Goal: Contribute content

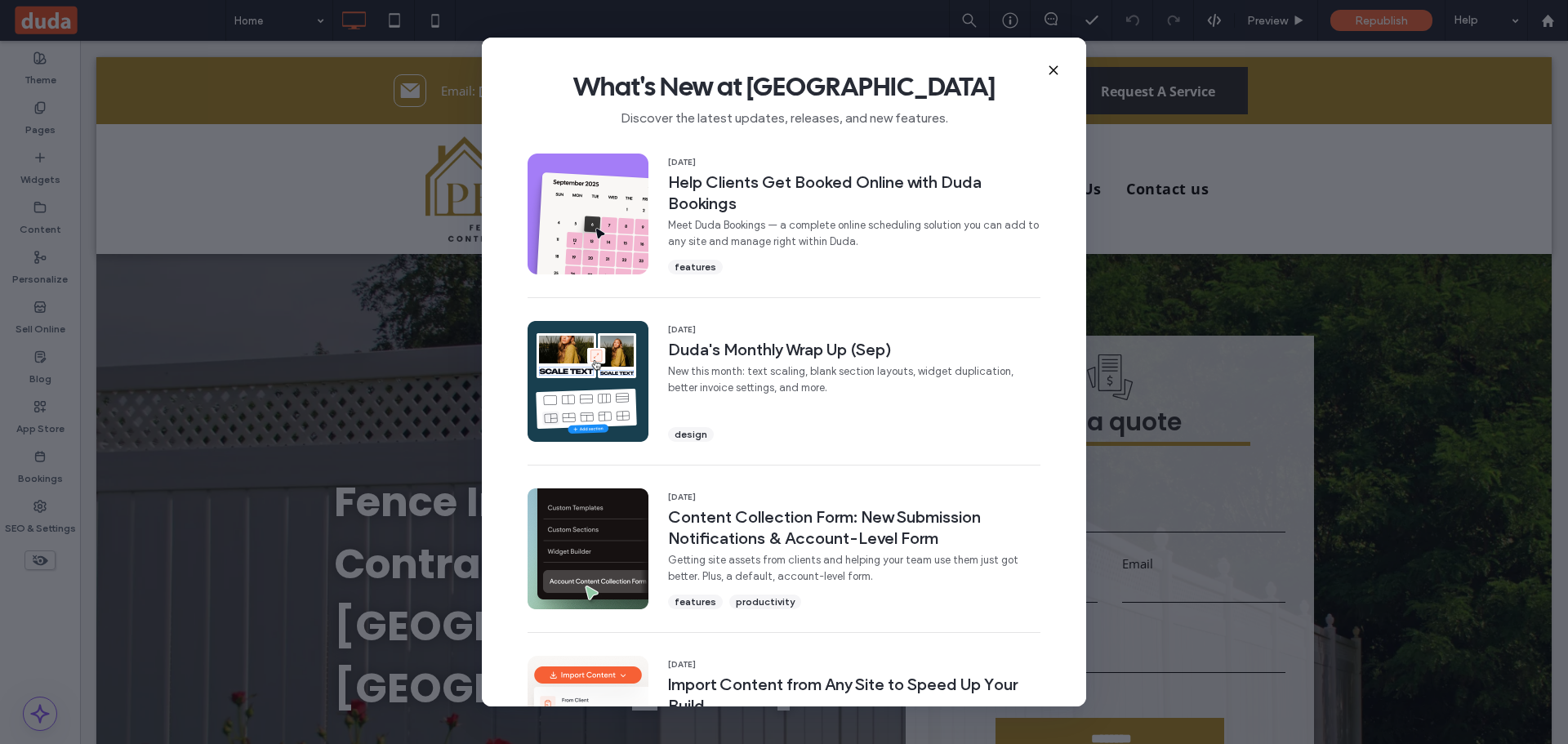
click at [1053, 67] on icon at bounding box center [1054, 70] width 13 height 13
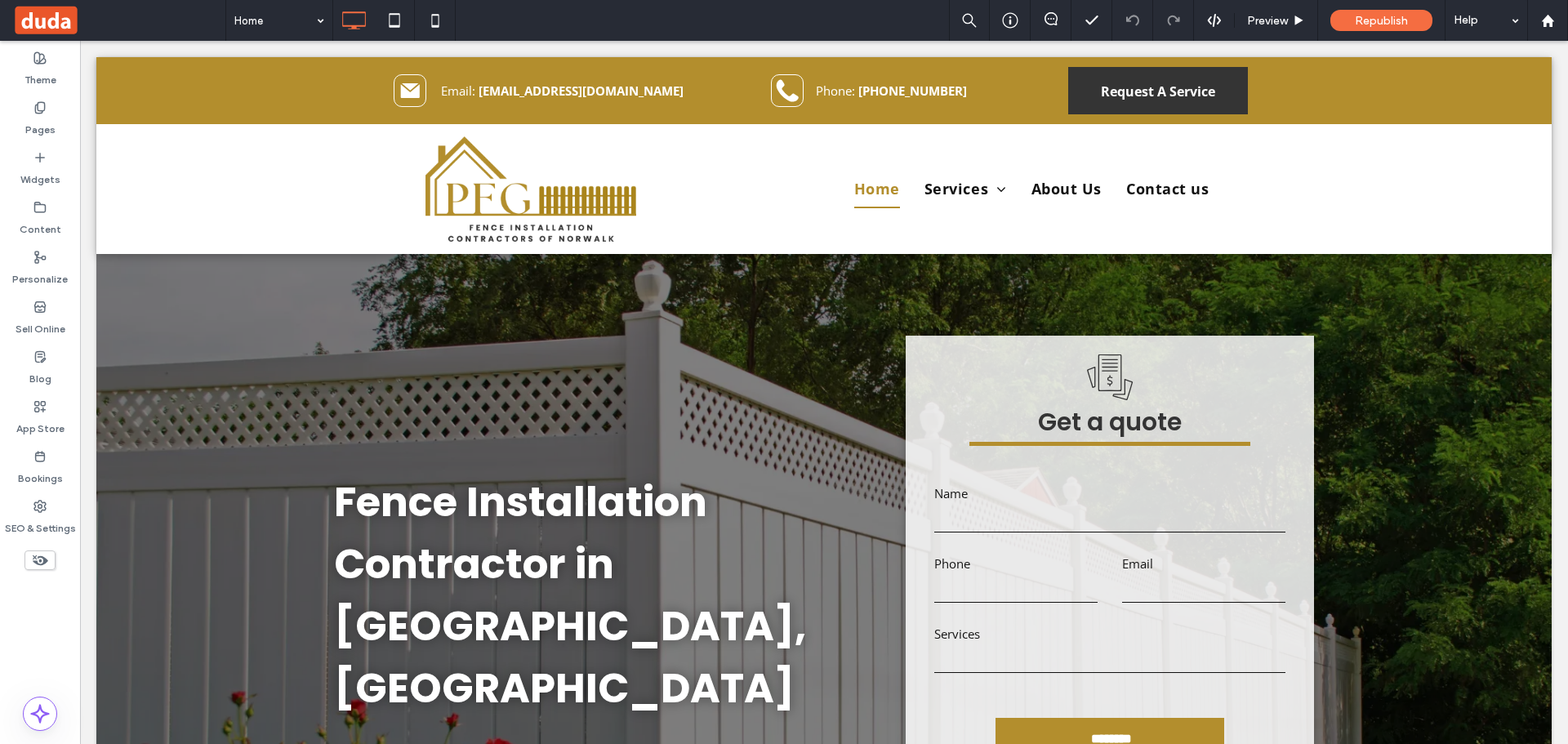
click at [53, 29] on span at bounding box center [119, 20] width 213 height 33
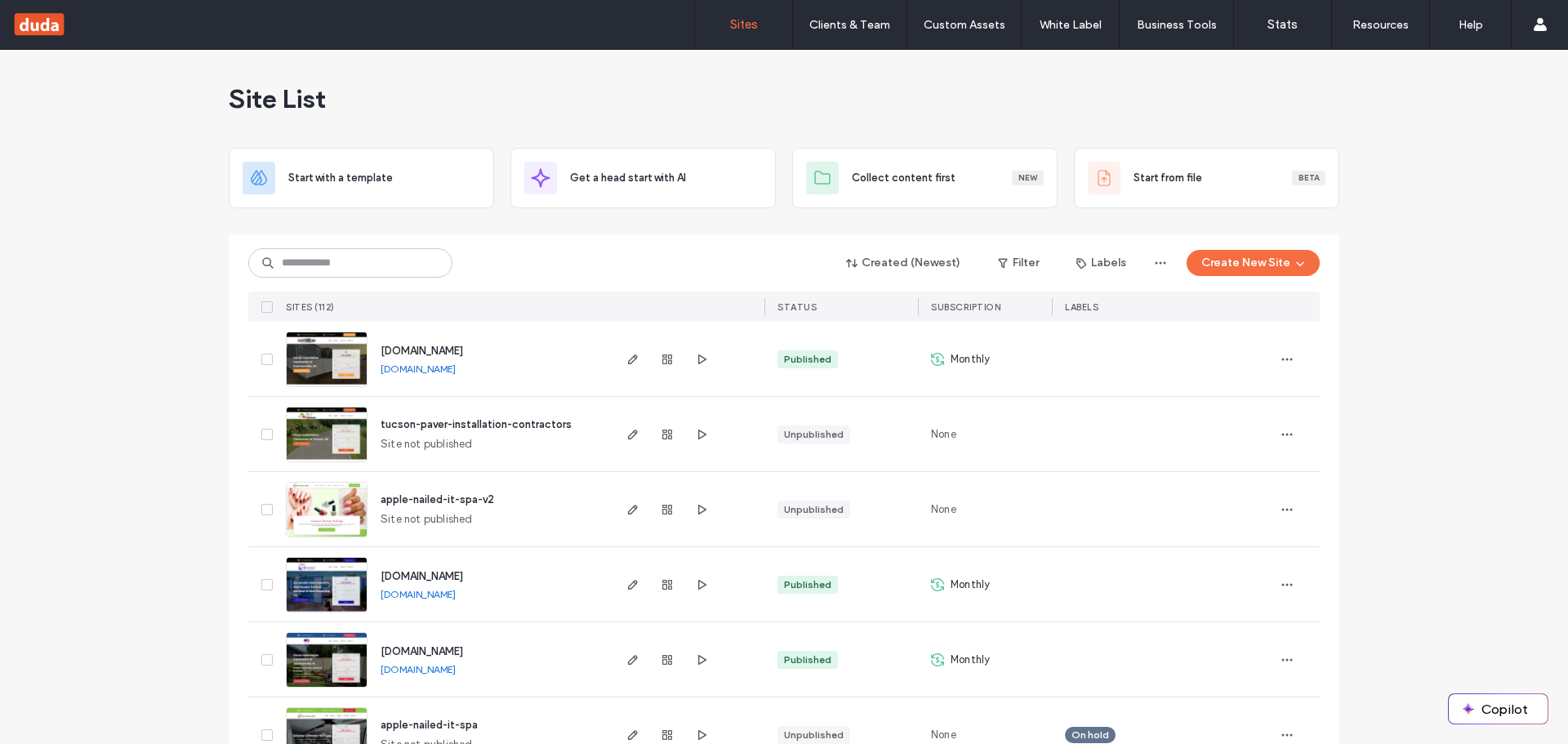
drag, startPoint x: 362, startPoint y: 226, endPoint x: 344, endPoint y: 268, distance: 45.7
click at [359, 231] on div at bounding box center [784, 228] width 1111 height 13
click at [343, 272] on input at bounding box center [351, 263] width 204 height 29
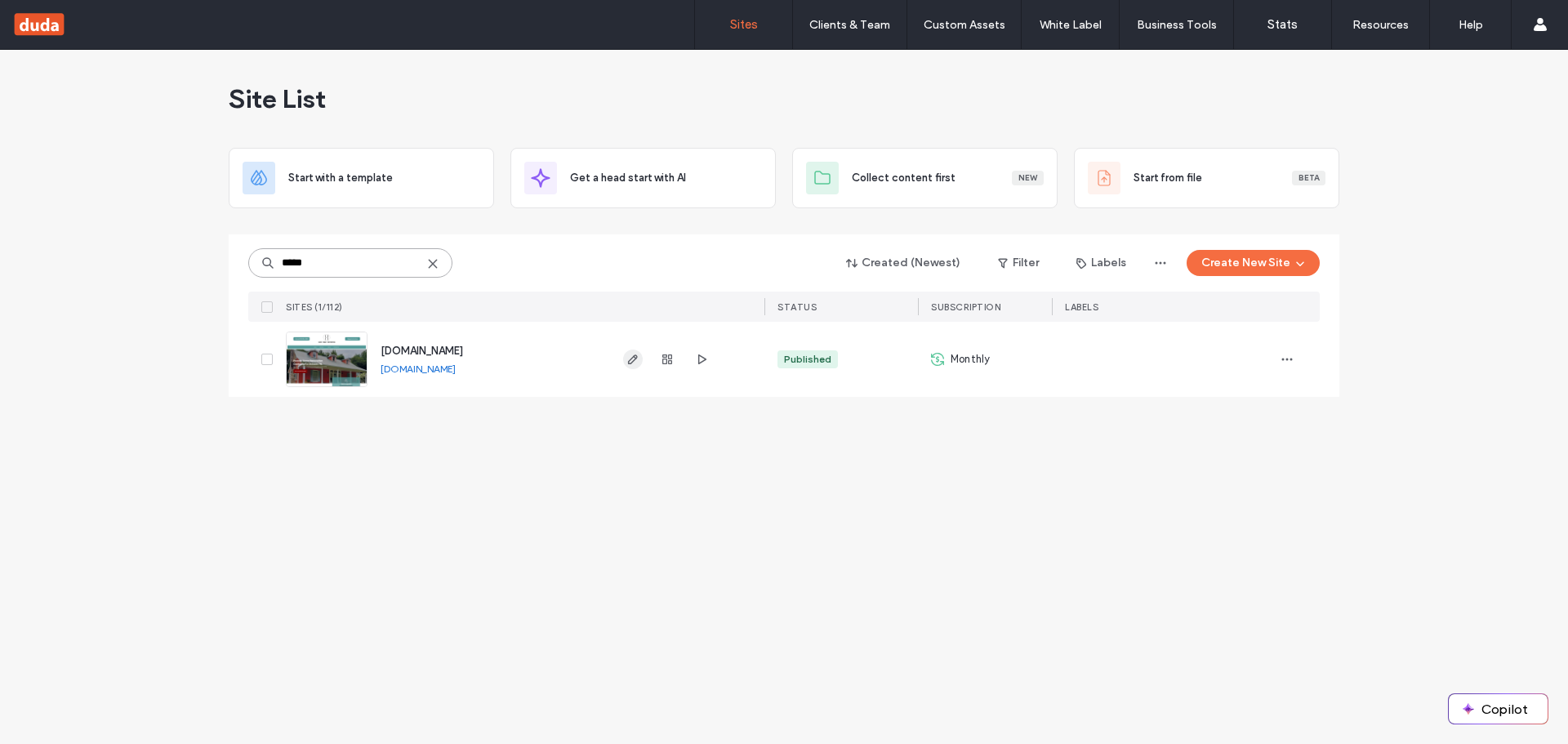
type input "*****"
click at [631, 350] on span "button" at bounding box center [633, 359] width 20 height 20
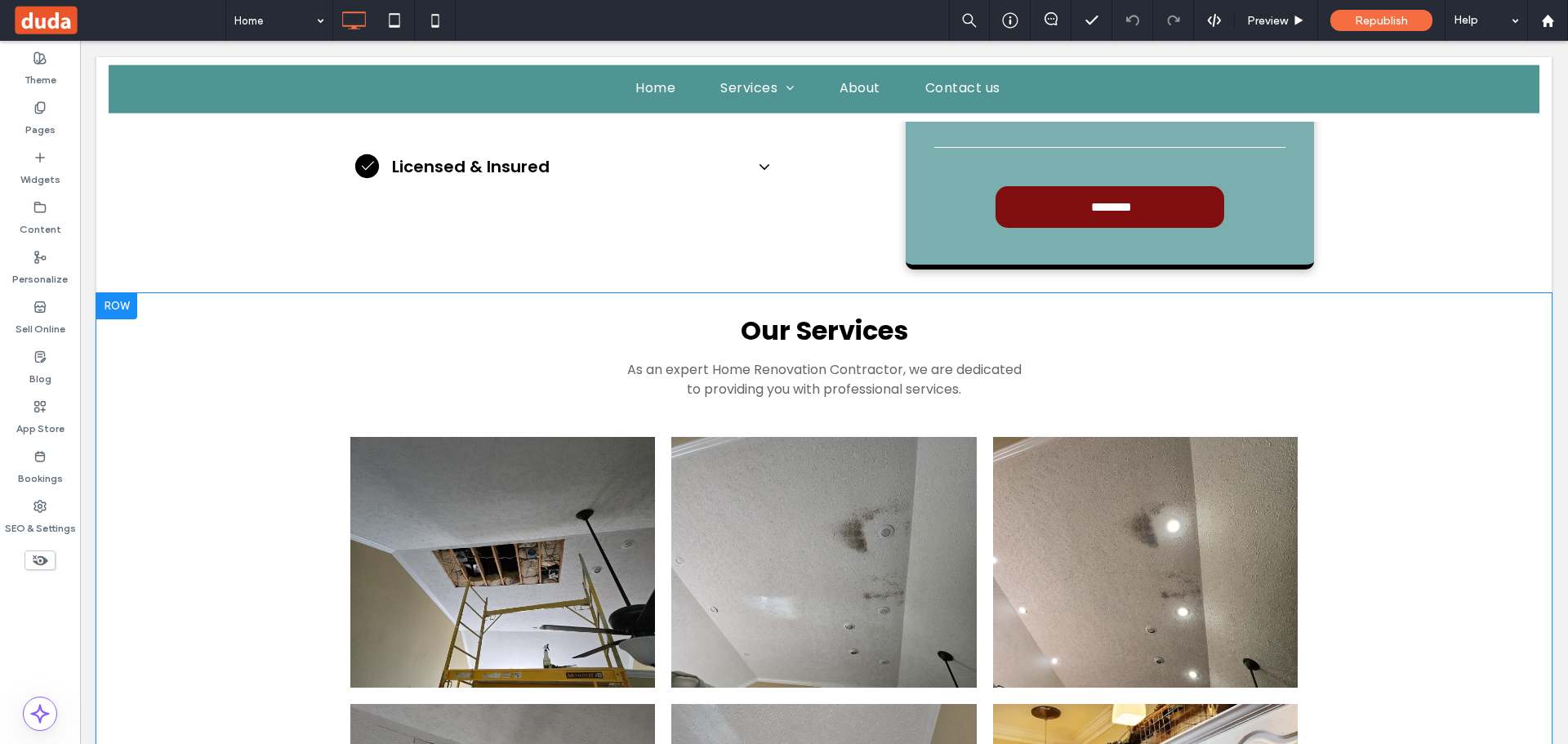
scroll to position [1225, 0]
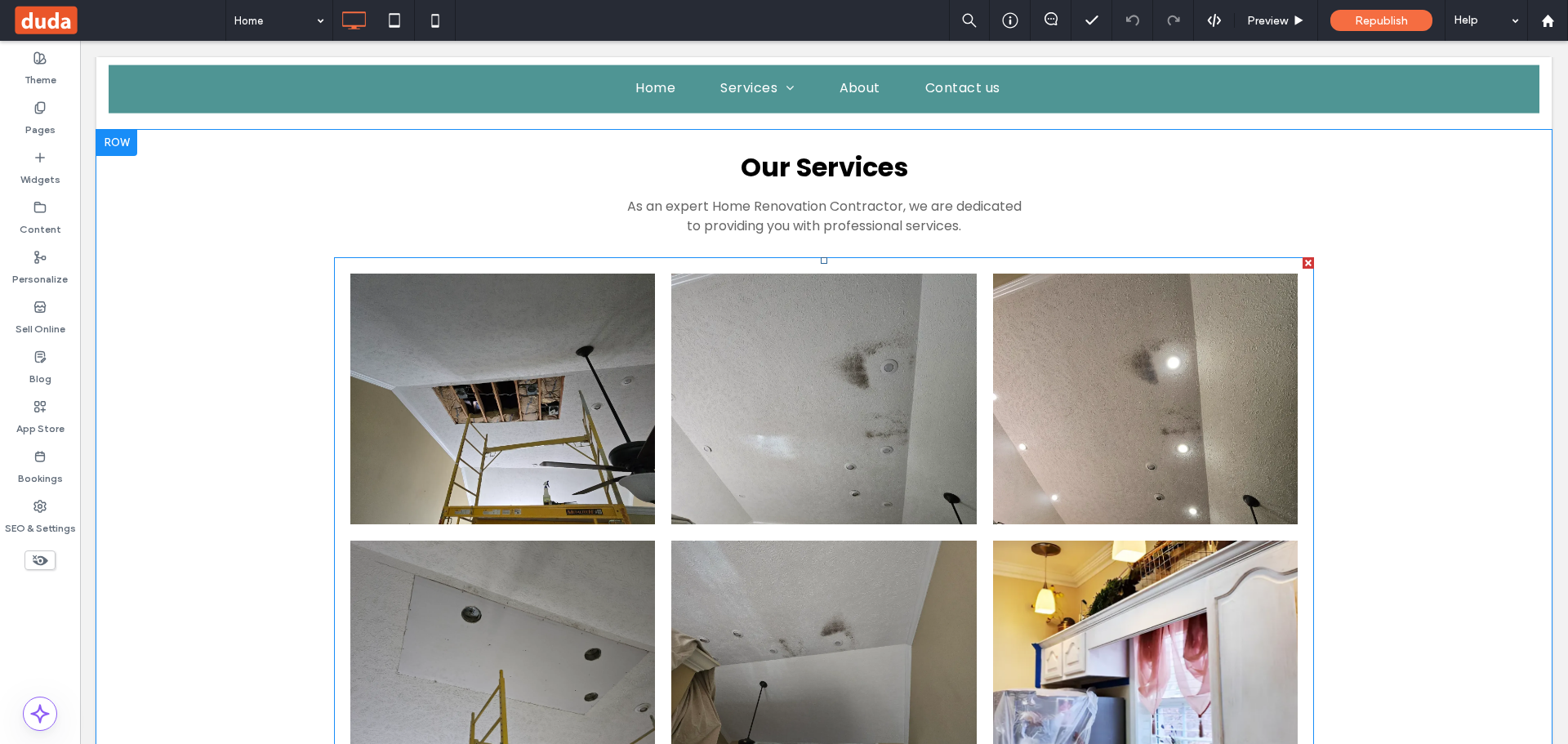
click at [810, 326] on link at bounding box center [824, 397] width 323 height 265
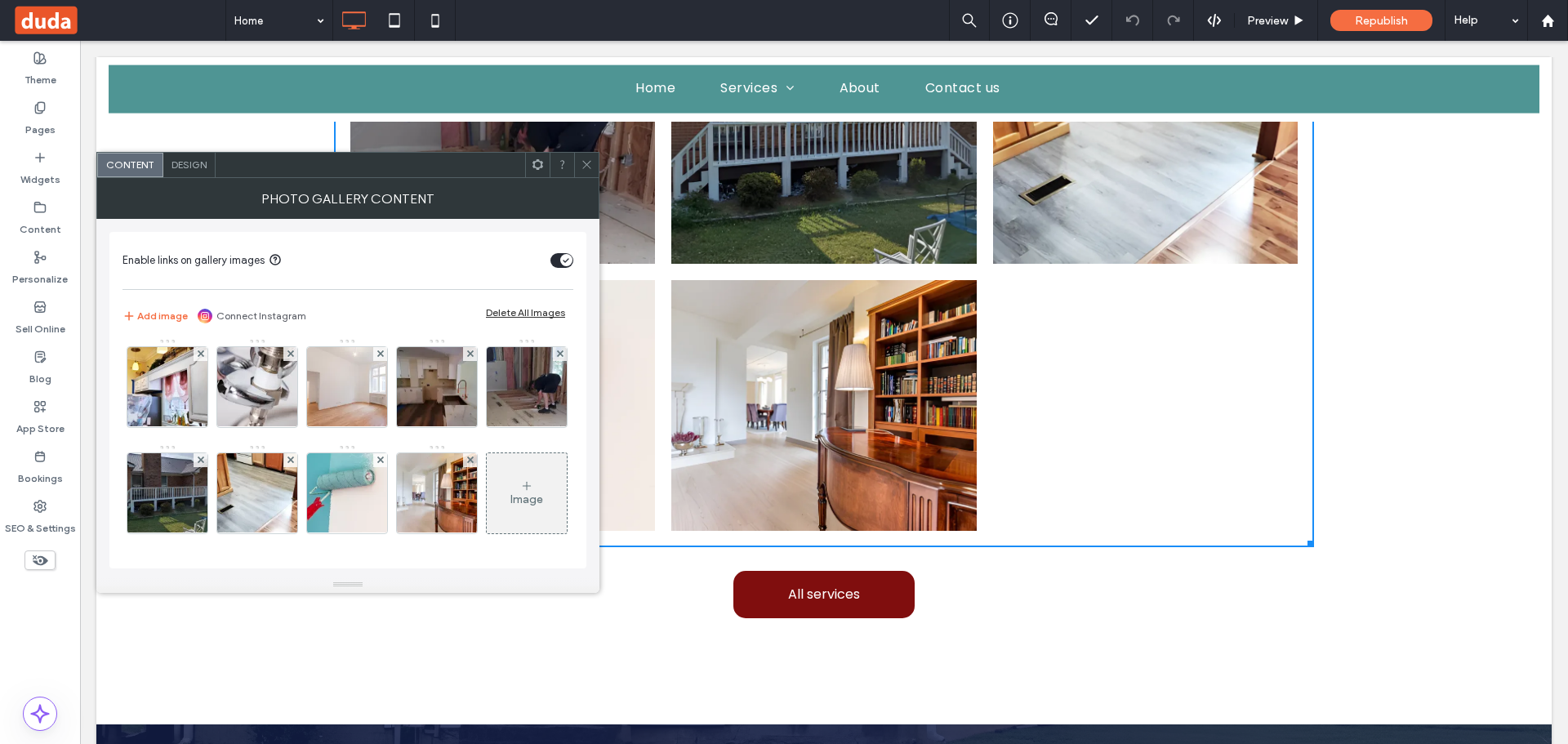
scroll to position [217, 0]
click at [487, 506] on div "Image" at bounding box center [527, 493] width 80 height 77
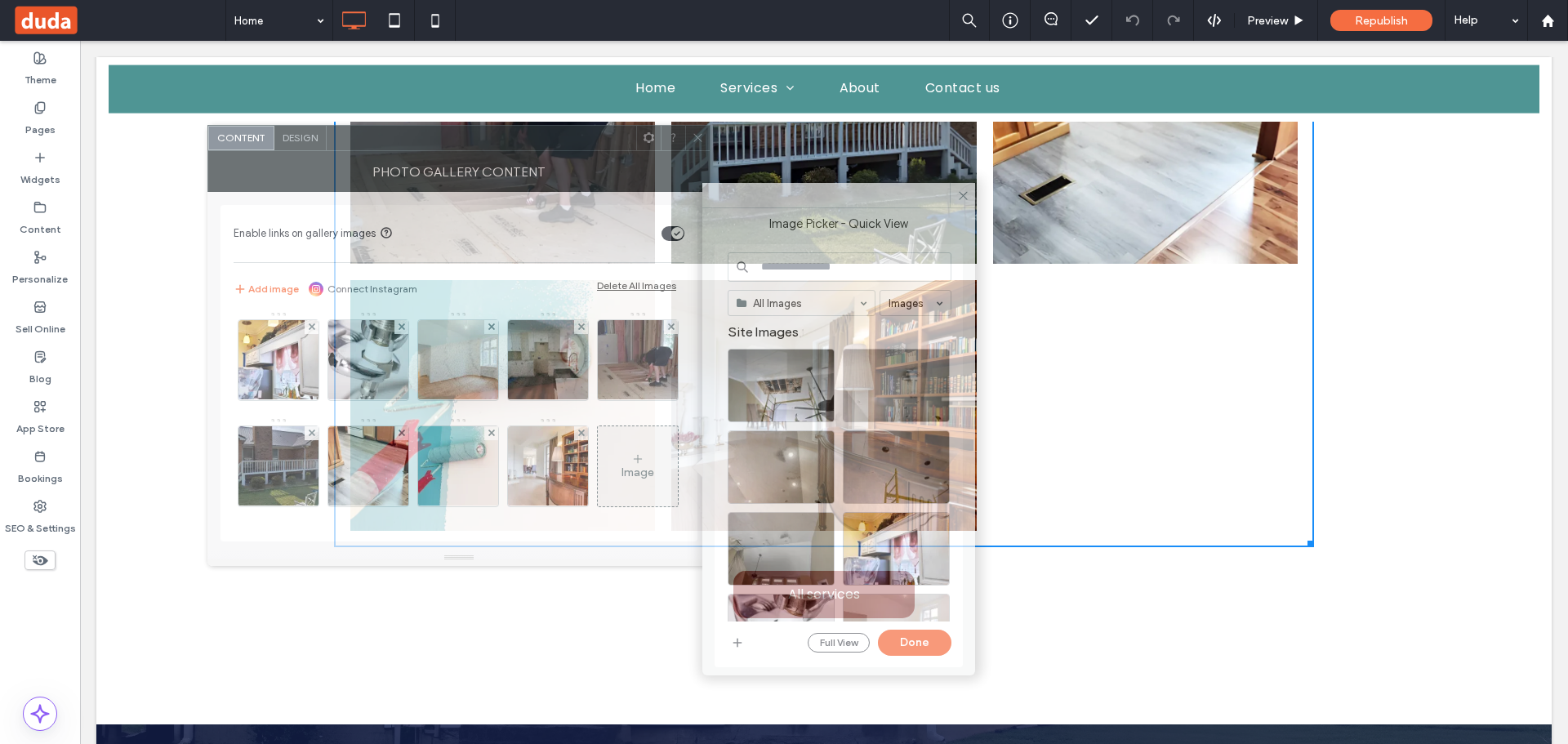
drag, startPoint x: 425, startPoint y: 177, endPoint x: 634, endPoint y: 97, distance: 223.8
click at [630, 151] on div "Photo Gallery Content" at bounding box center [459, 172] width 503 height 41
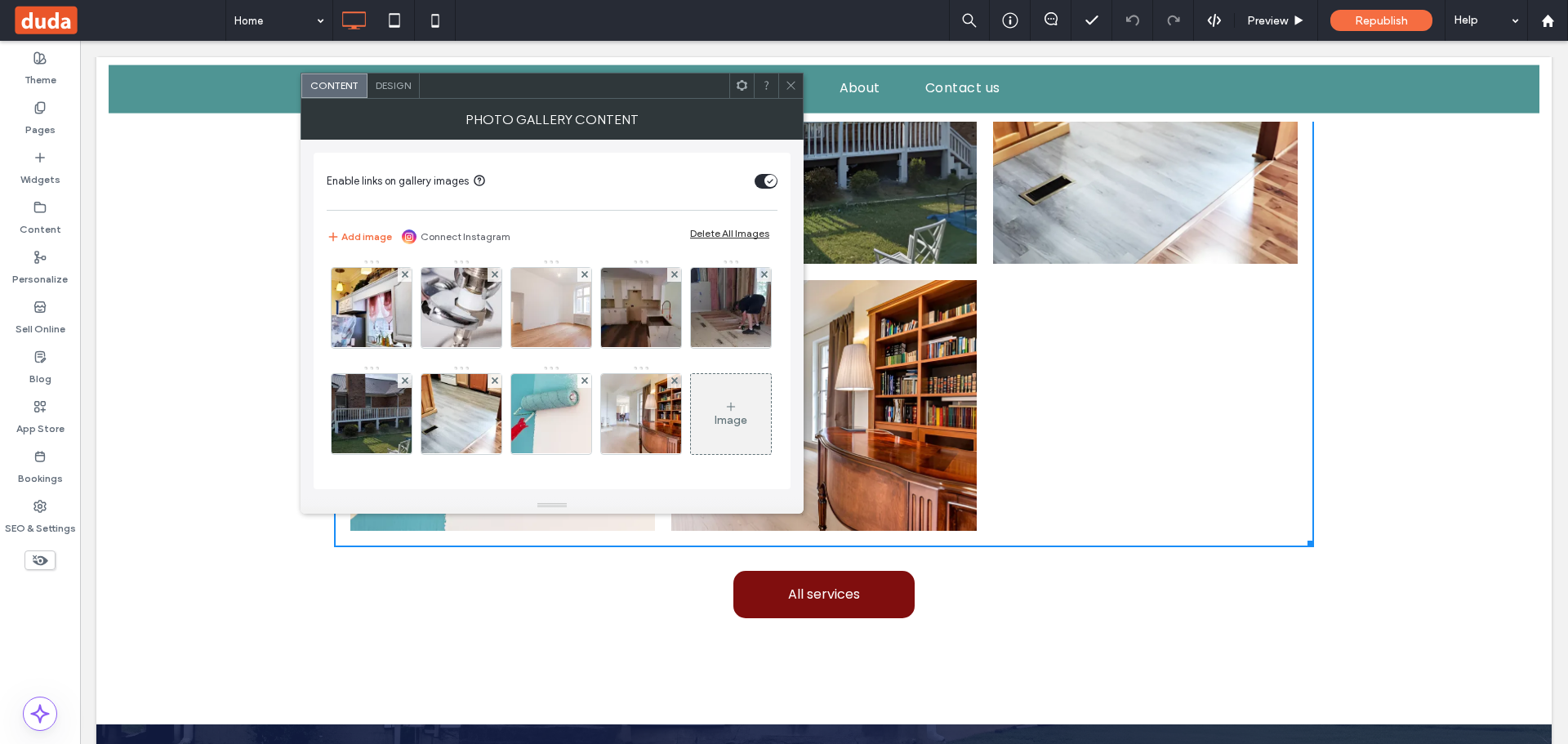
click at [691, 391] on div "Image" at bounding box center [731, 414] width 80 height 77
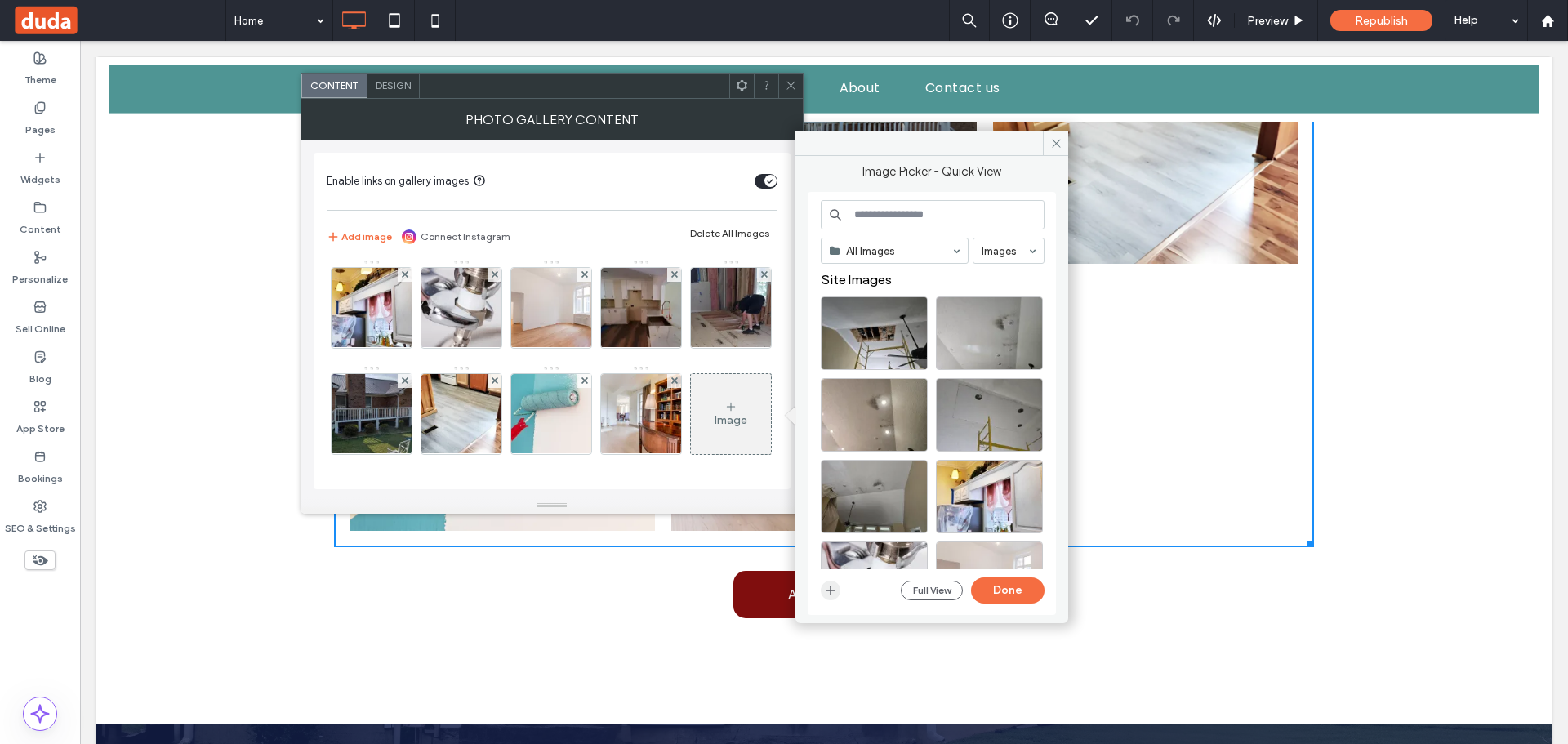
click at [833, 592] on icon "button" at bounding box center [830, 590] width 13 height 13
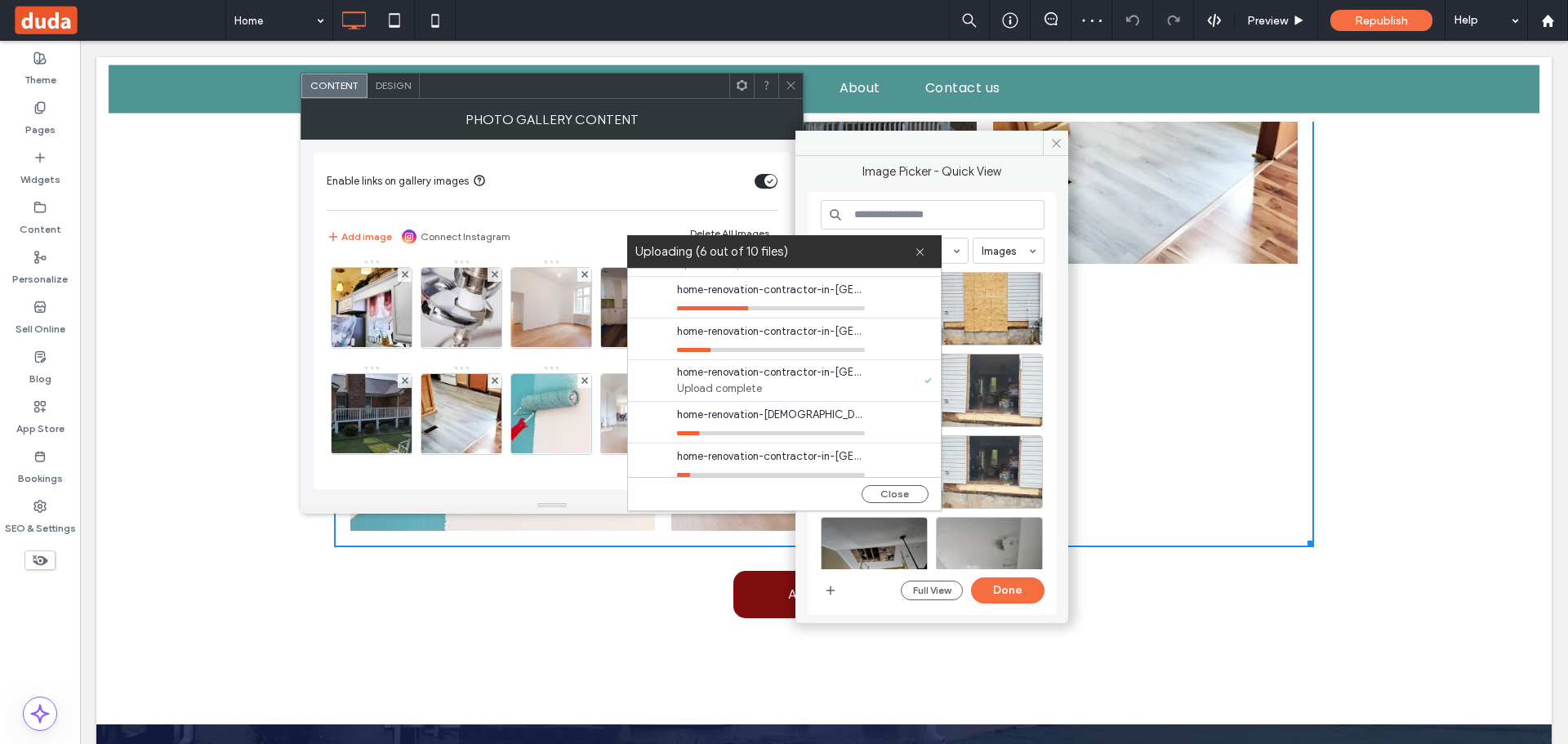
scroll to position [208, 0]
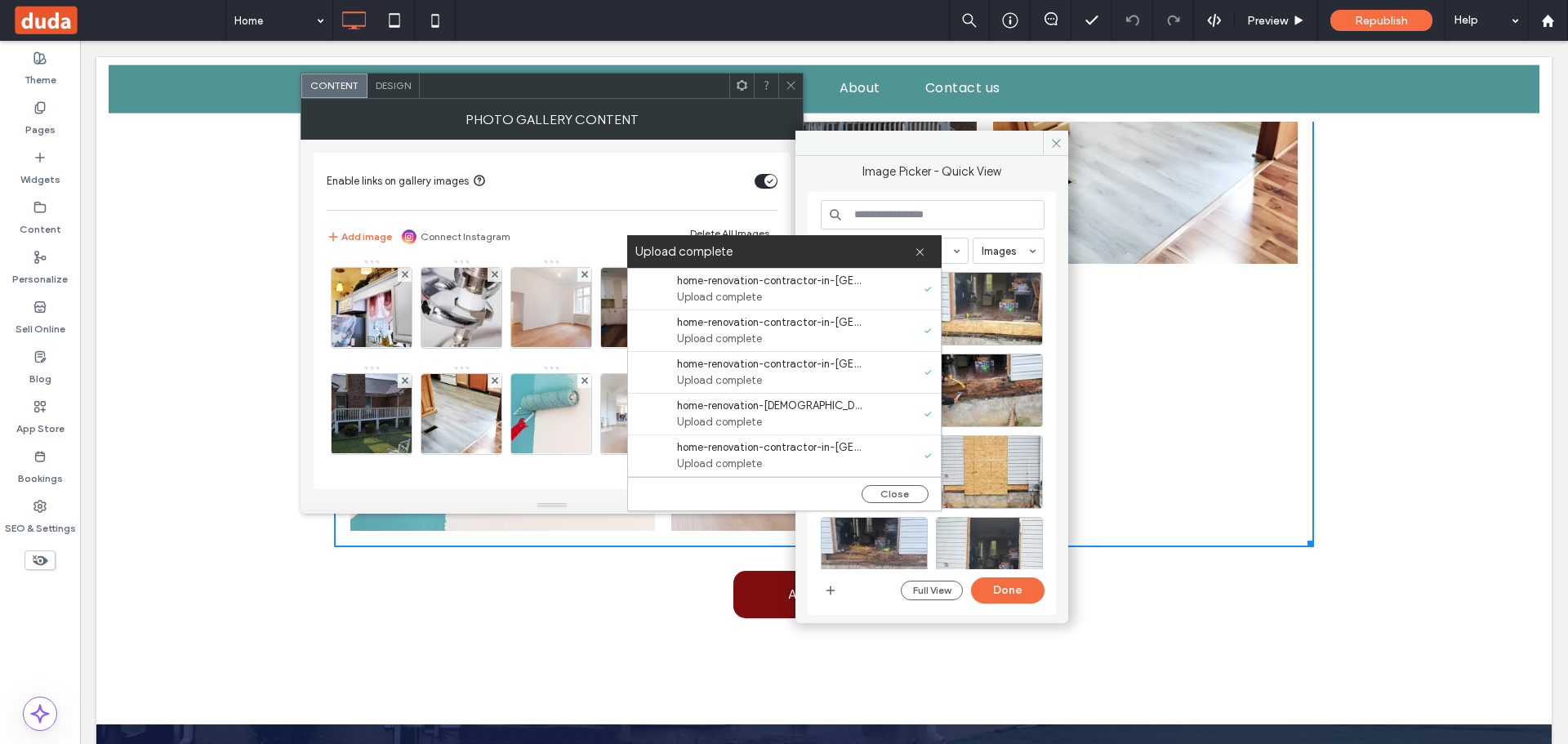
click at [872, 503] on div "Close" at bounding box center [784, 493] width 312 height 34
click at [901, 486] on button "Close" at bounding box center [895, 494] width 67 height 18
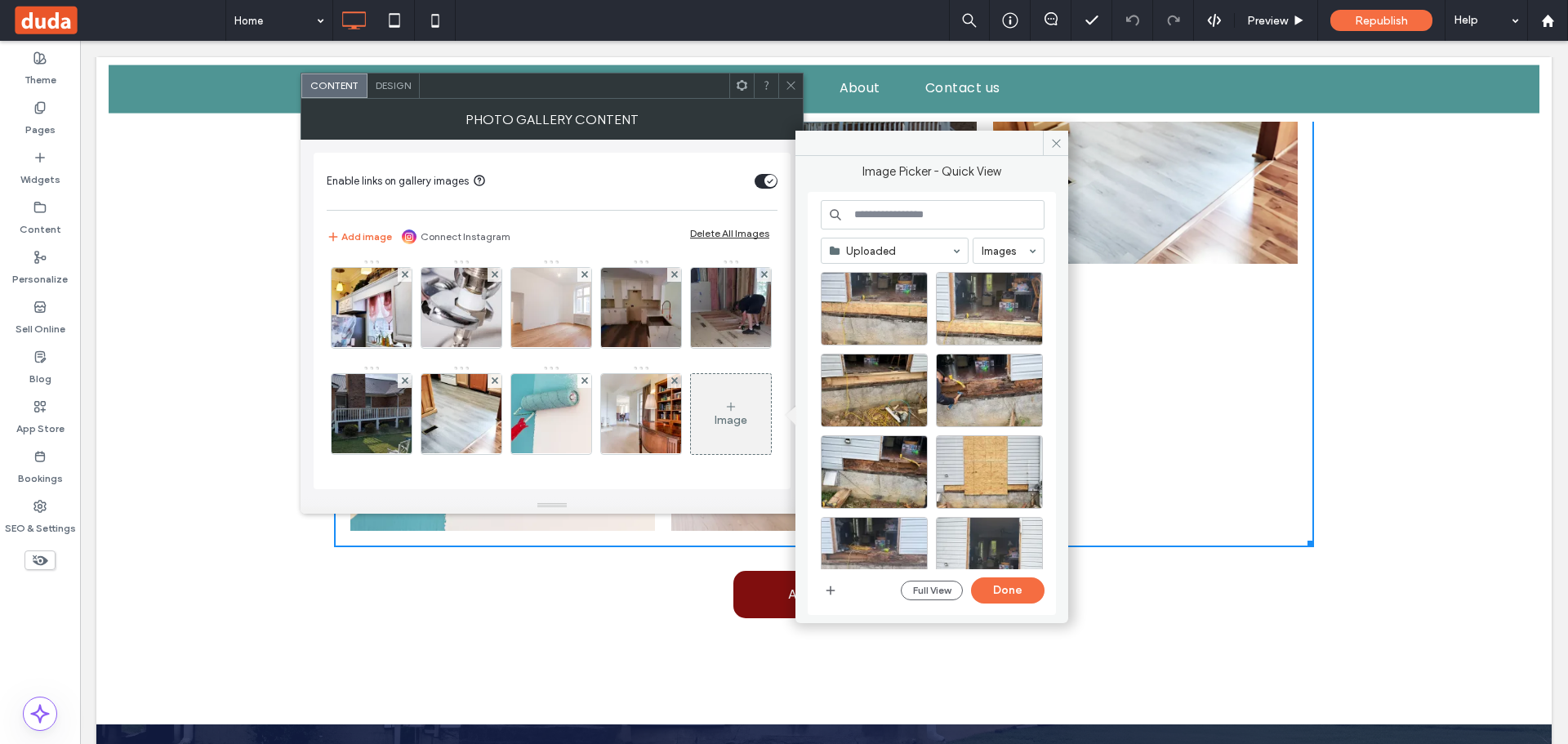
scroll to position [0, 0]
click at [879, 291] on div "Select" at bounding box center [874, 308] width 107 height 74
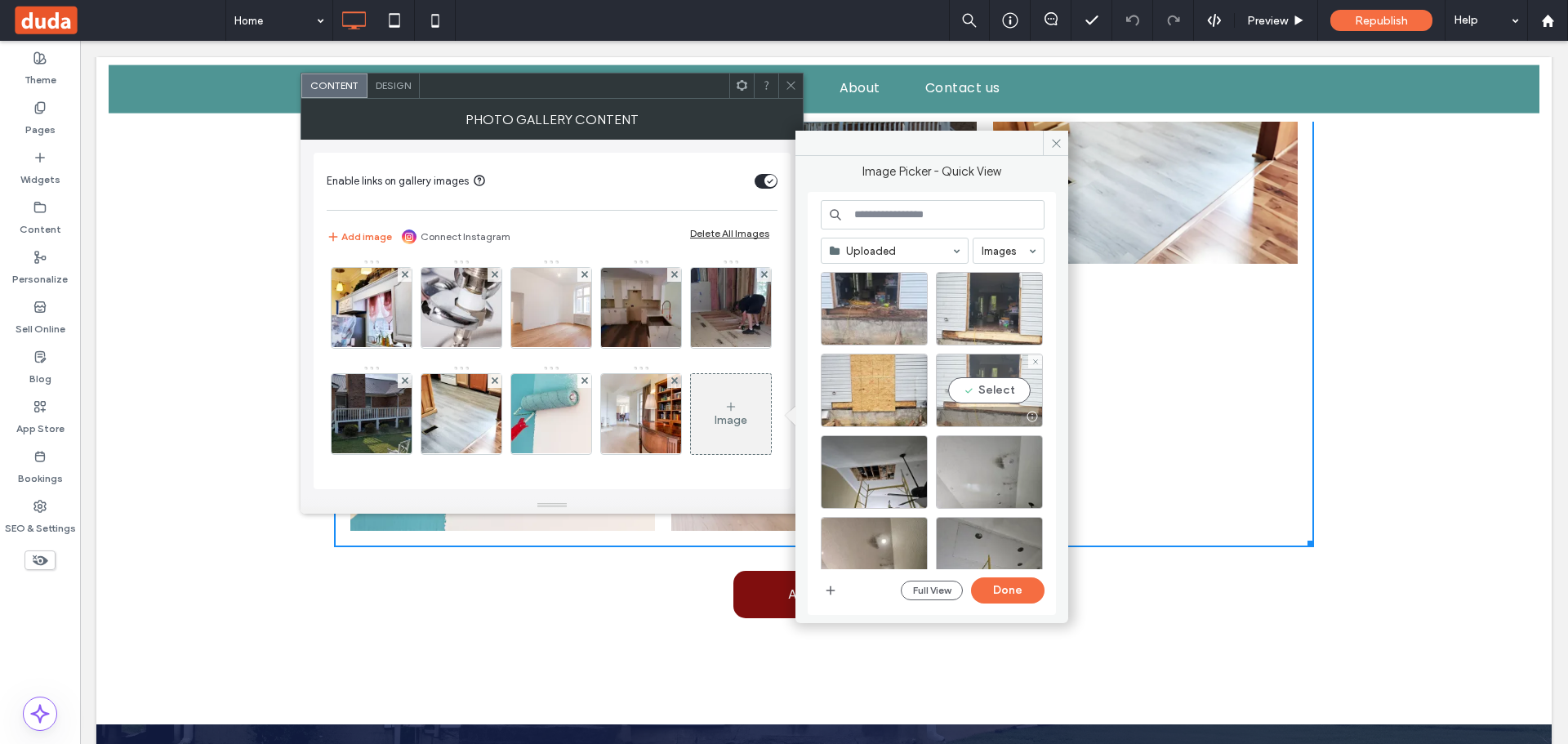
click at [1017, 375] on div "Select" at bounding box center [989, 390] width 107 height 74
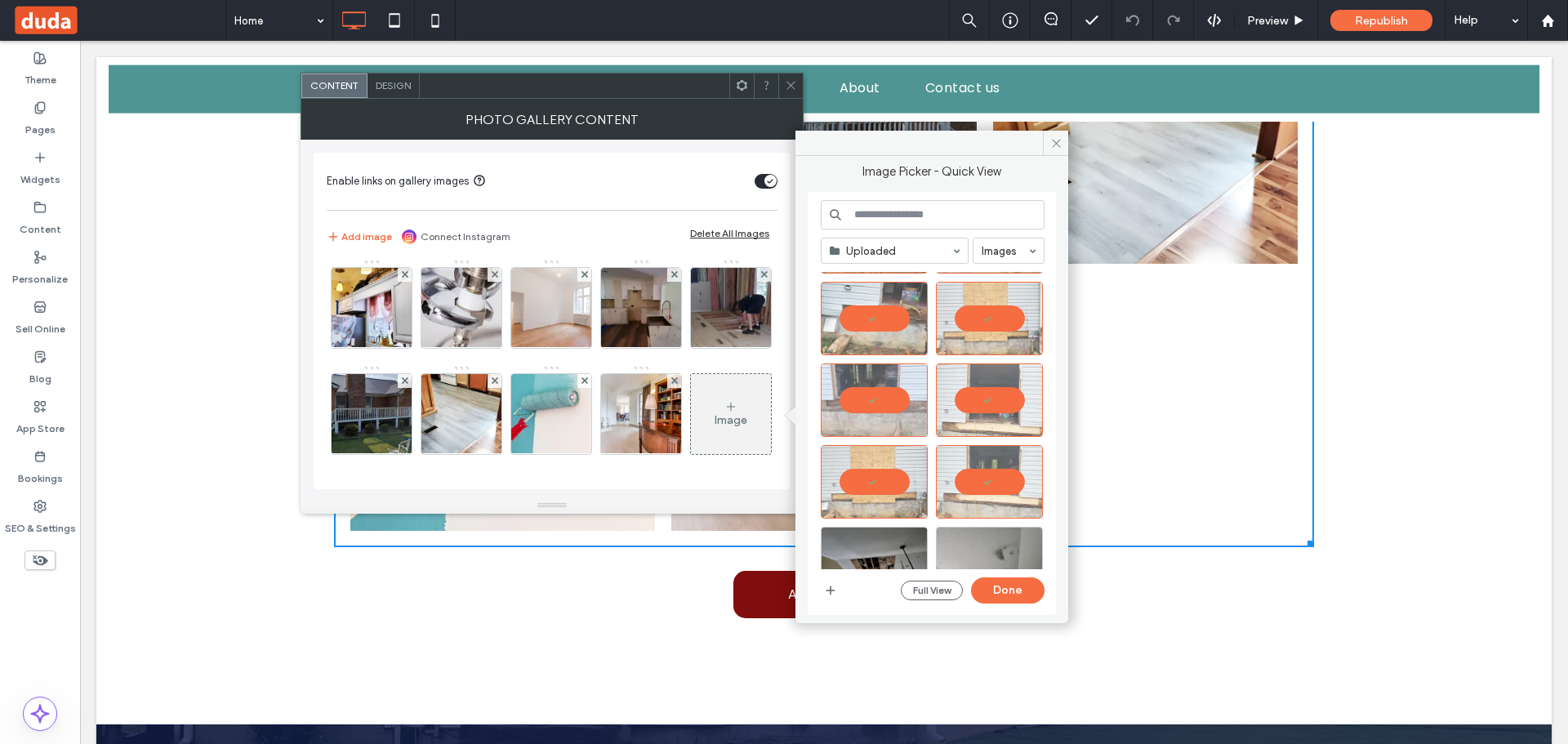
scroll to position [164, 0]
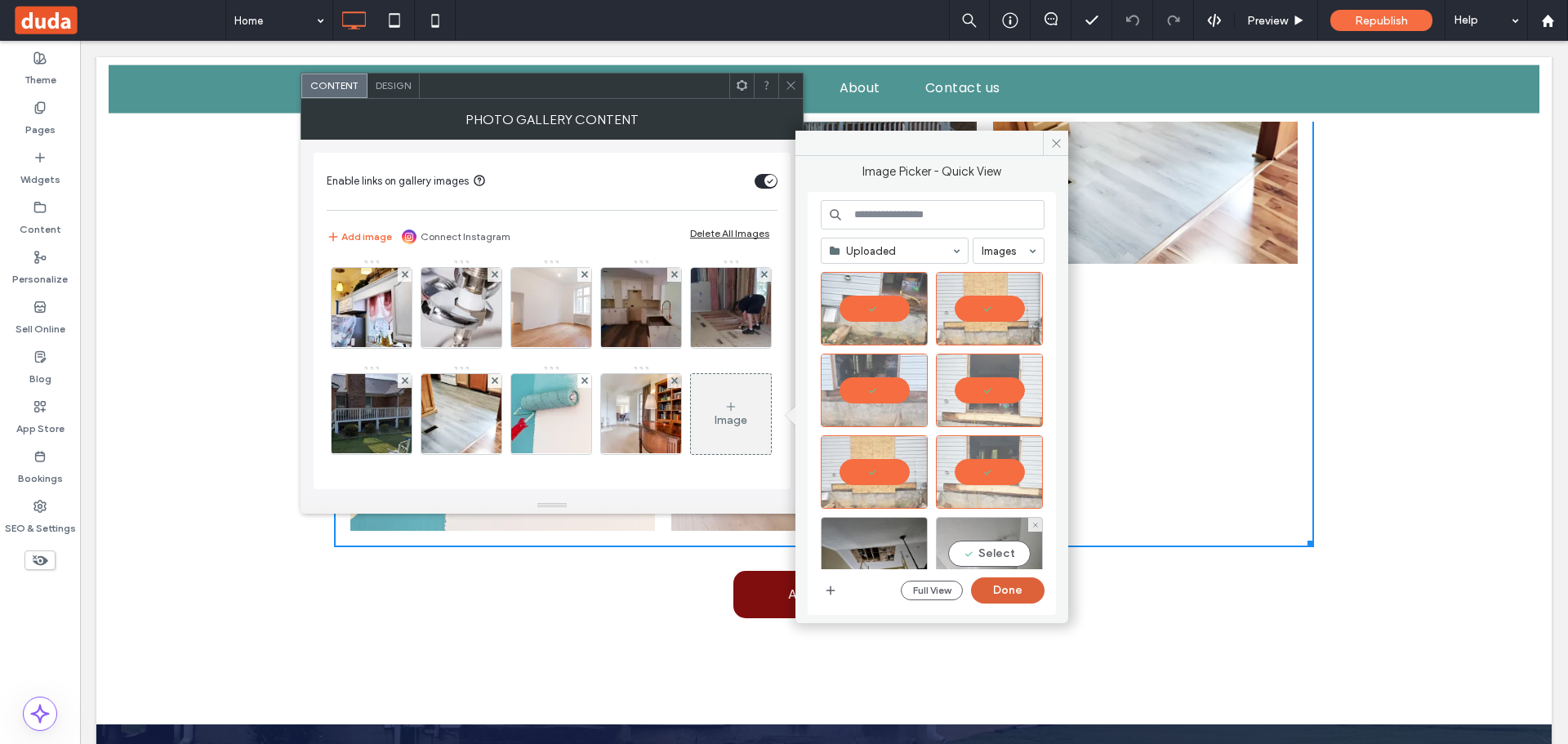
click at [986, 580] on button "Done" at bounding box center [1008, 590] width 74 height 26
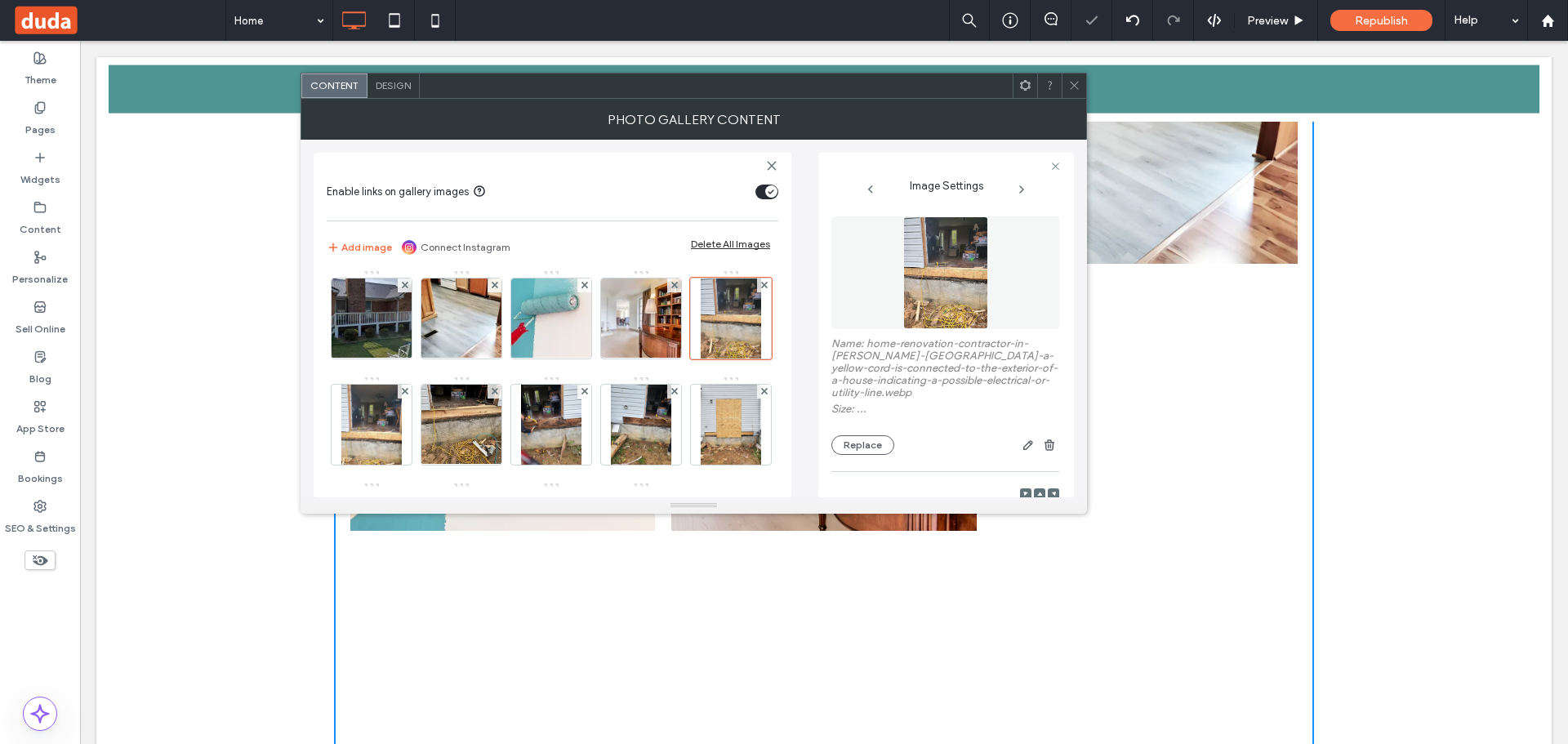
scroll to position [3086, 0]
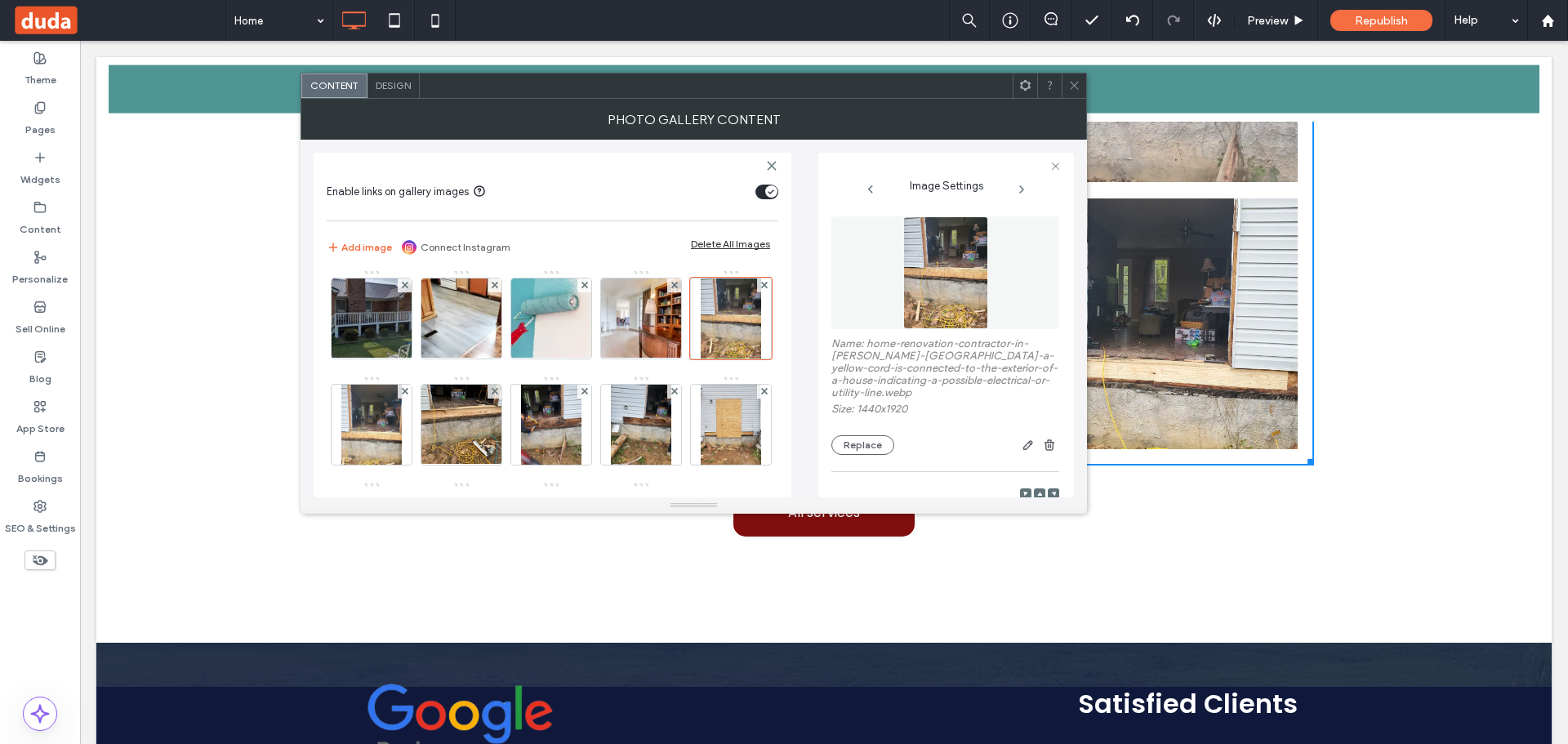
click at [1073, 85] on icon at bounding box center [1074, 85] width 12 height 12
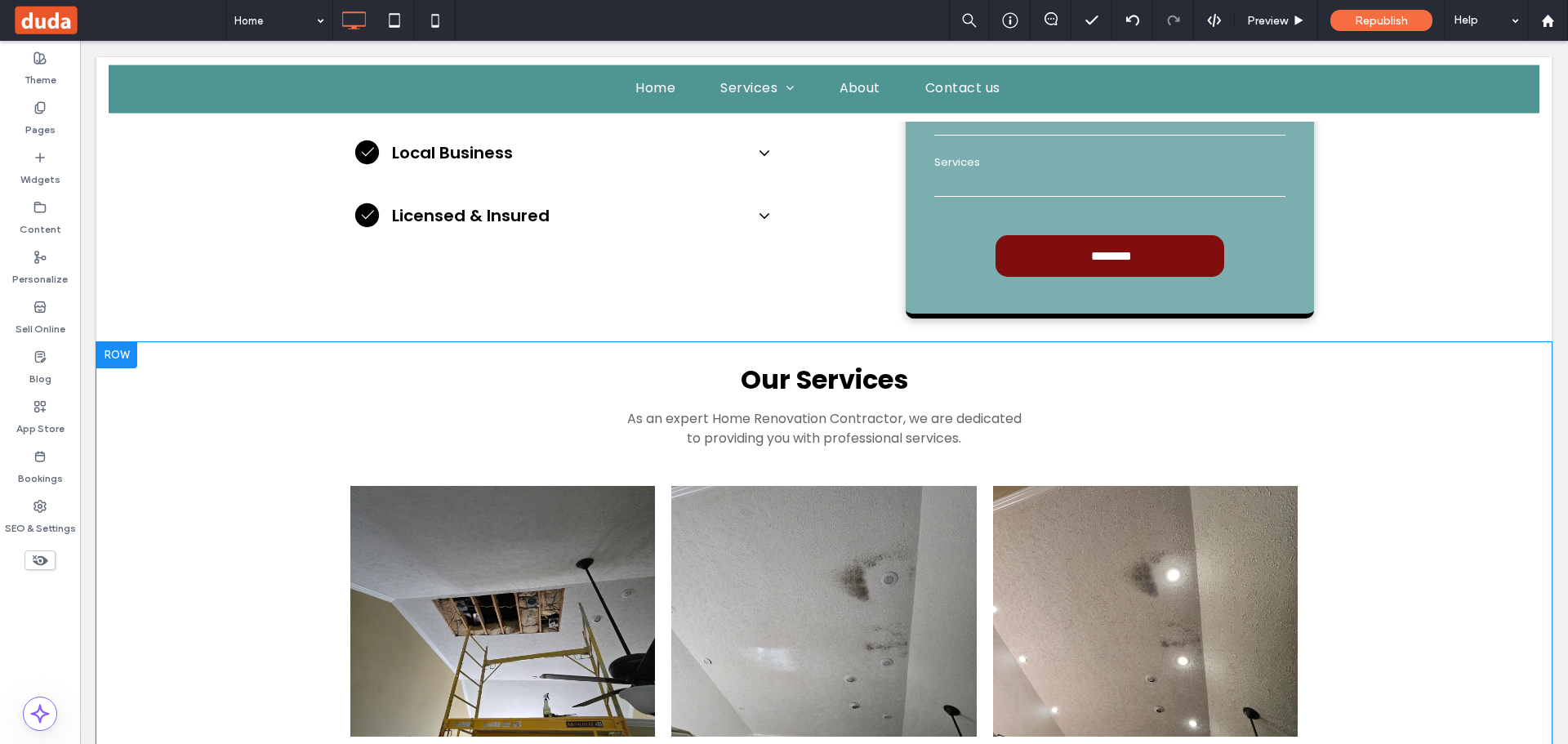
scroll to position [882, 0]
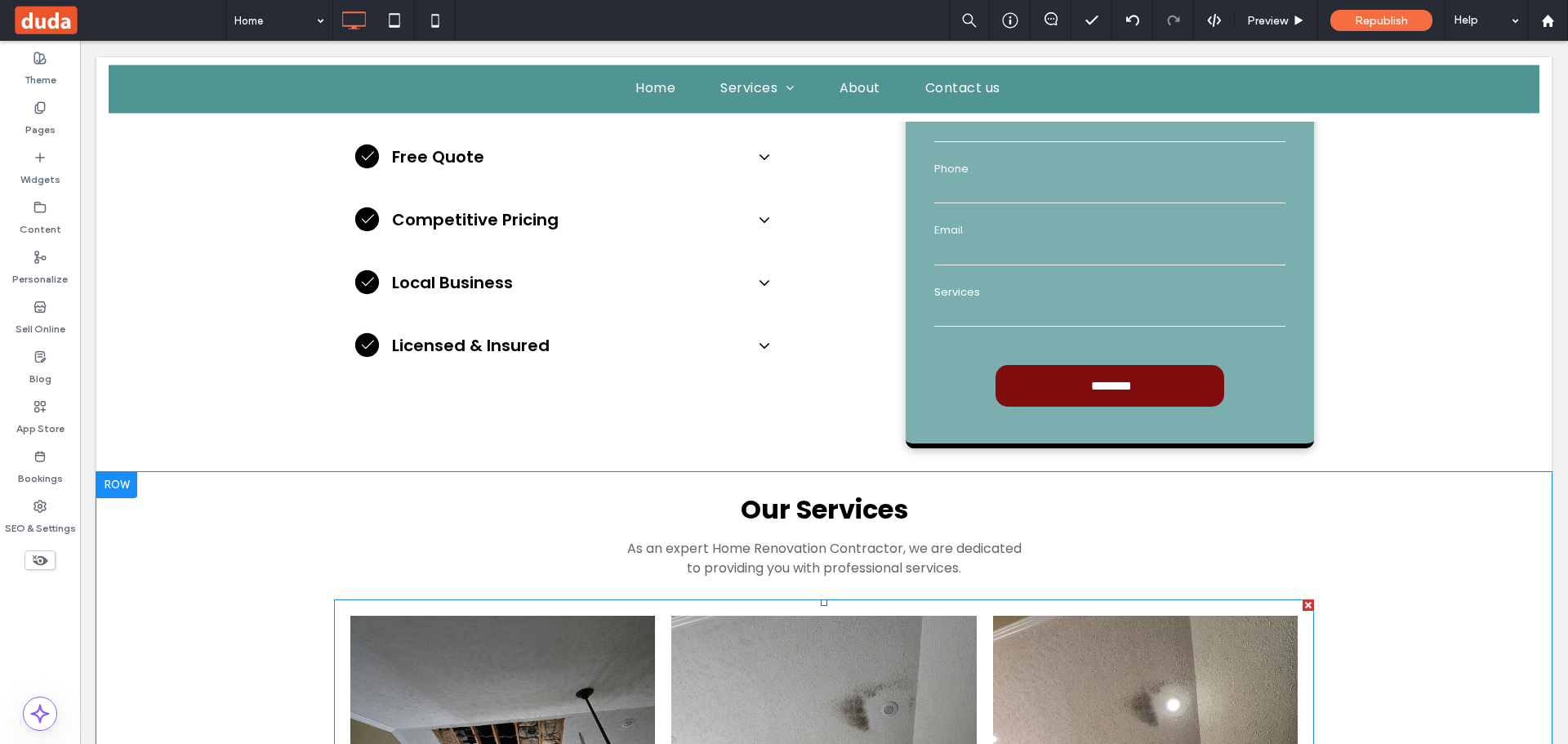
click at [727, 607] on link at bounding box center [824, 740] width 323 height 265
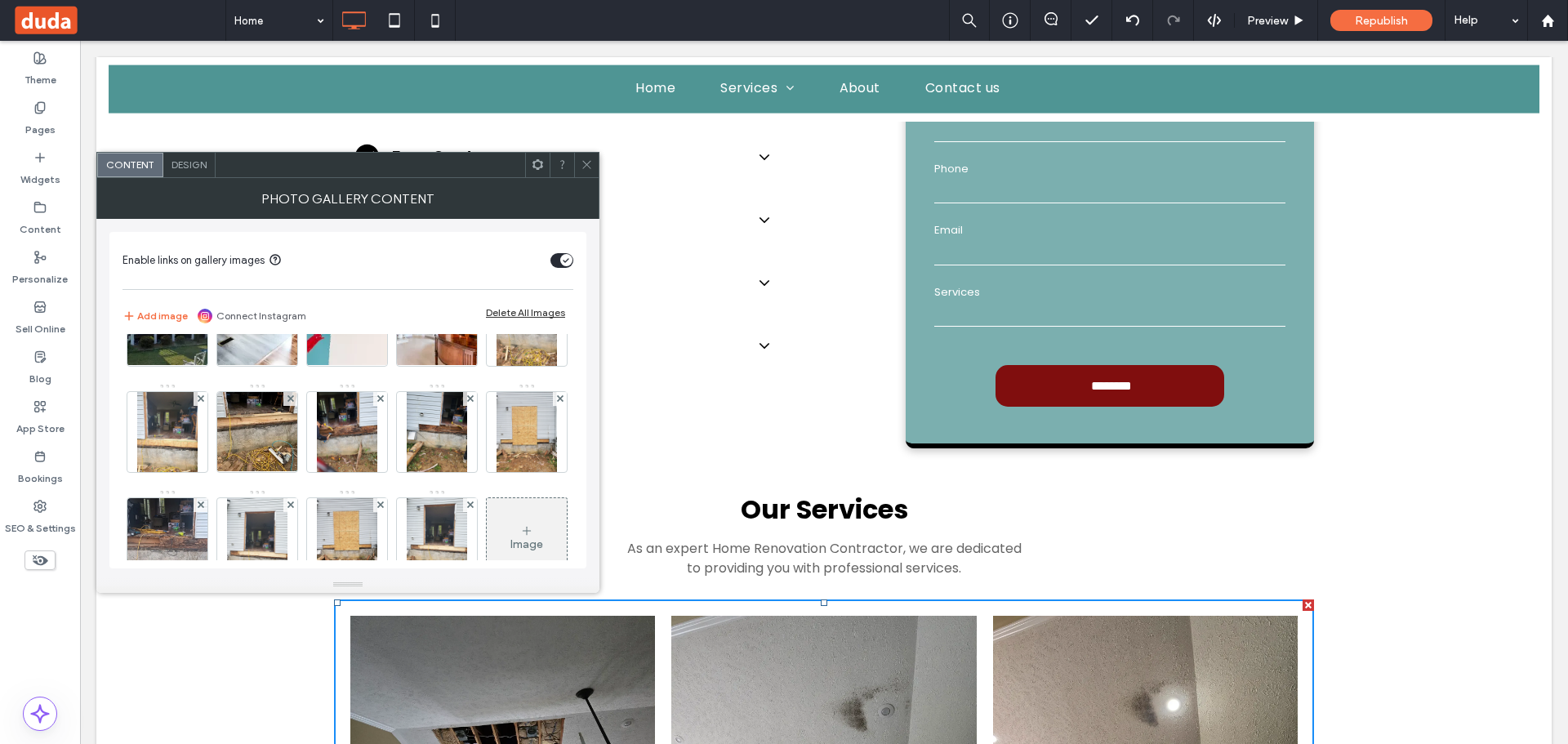
scroll to position [326, 0]
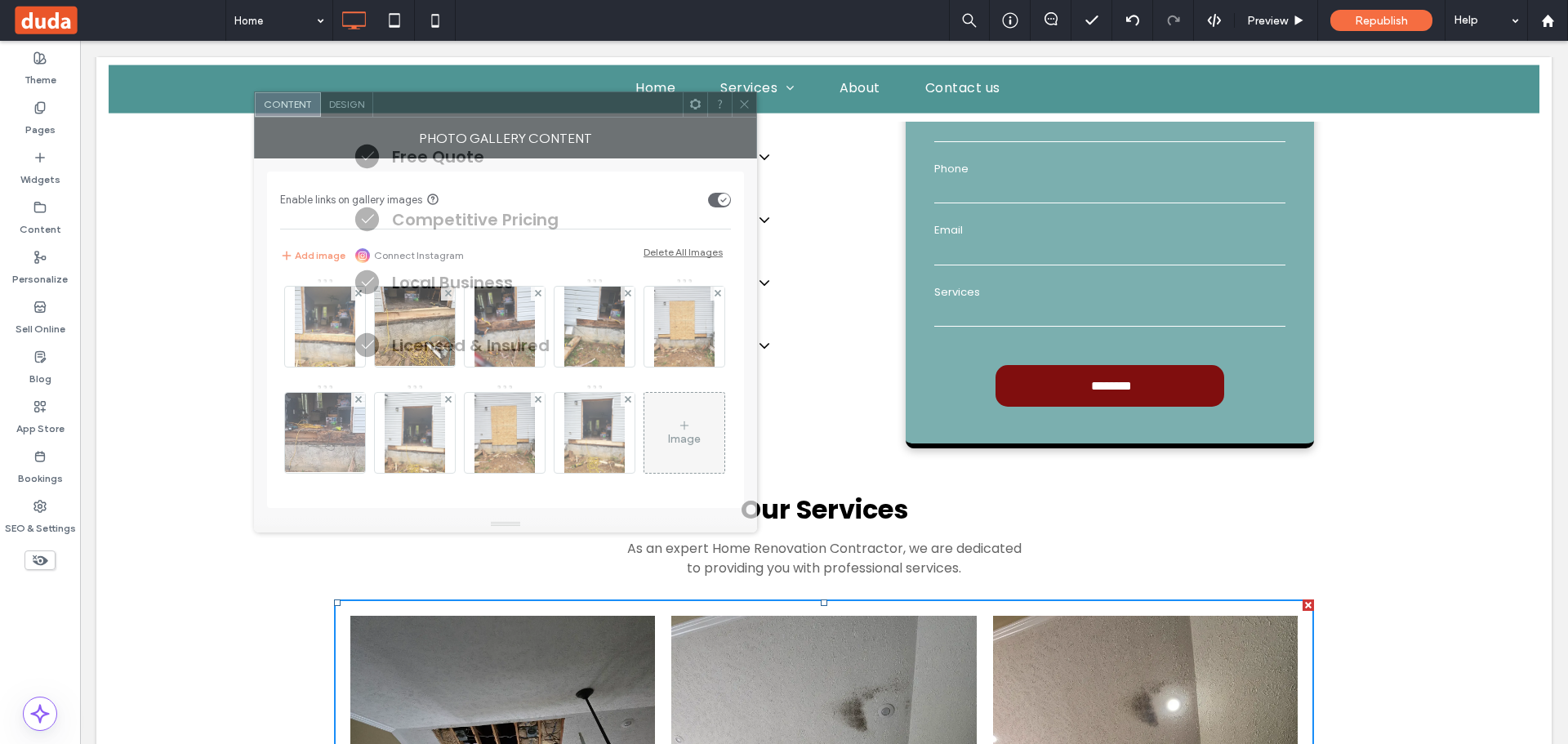
drag, startPoint x: 451, startPoint y: 173, endPoint x: 690, endPoint y: 304, distance: 272.5
click at [646, 99] on div at bounding box center [528, 105] width 309 height 25
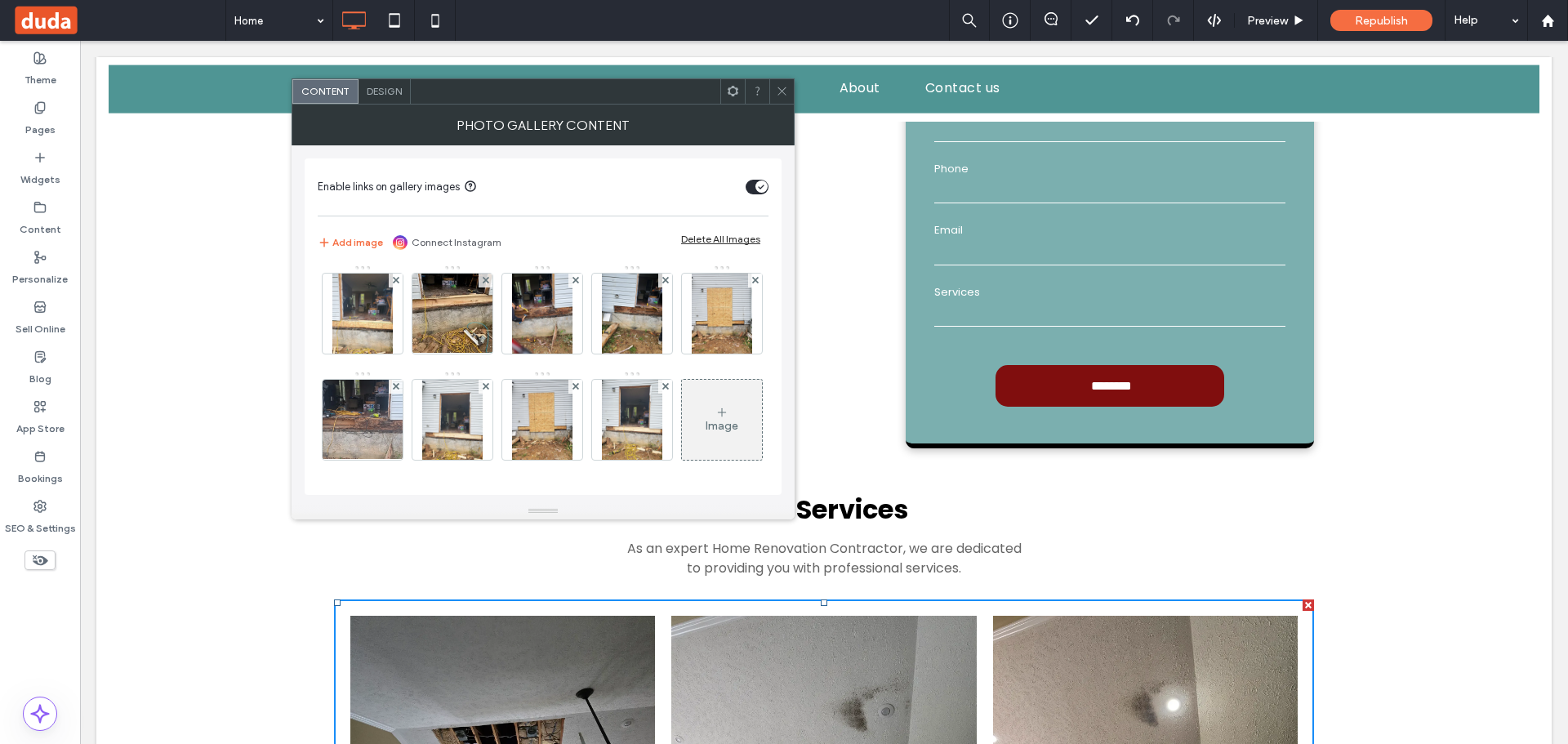
click at [787, 82] on span at bounding box center [781, 92] width 12 height 25
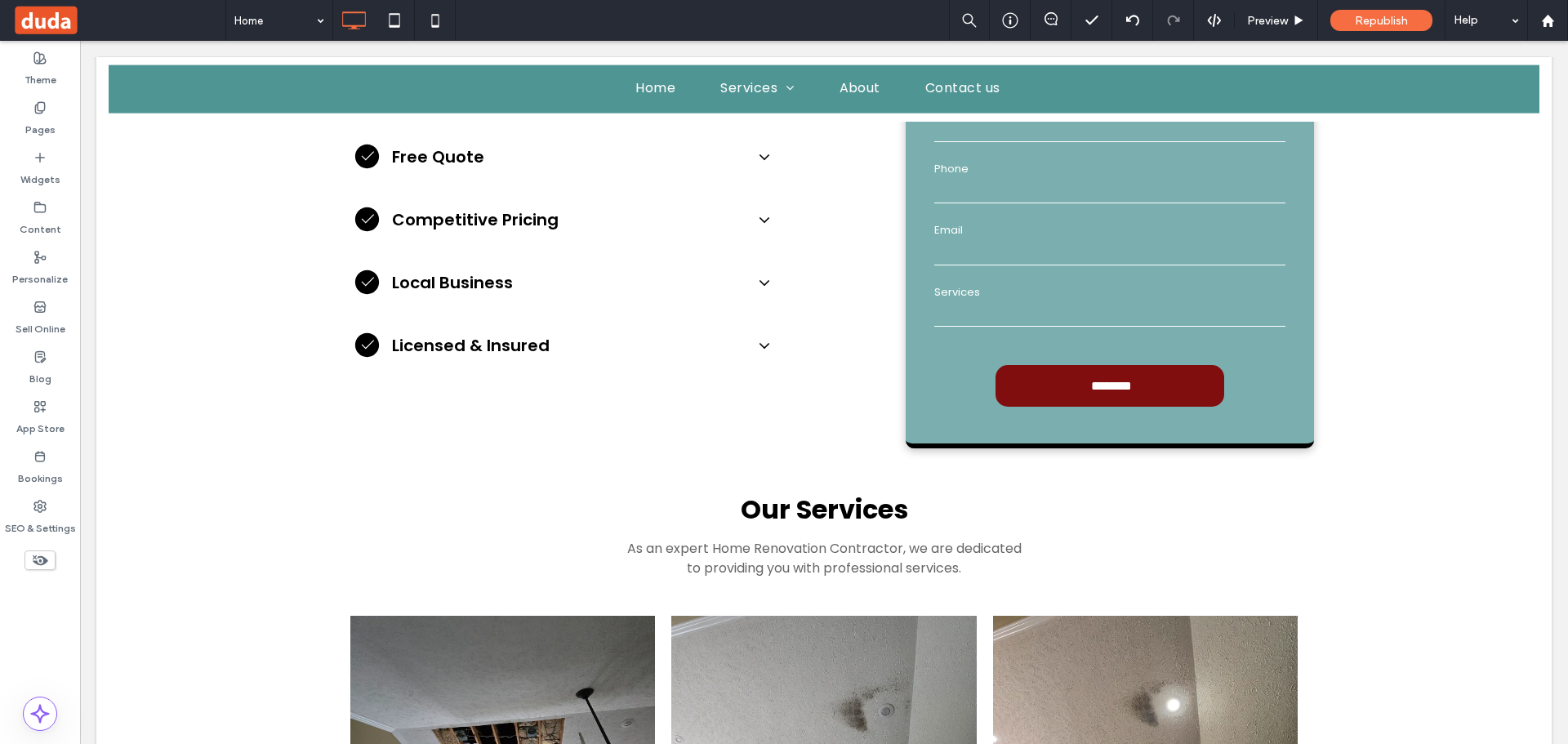
click at [781, 12] on div "Home Preview Republish Help" at bounding box center [896, 20] width 1342 height 41
click at [1353, 20] on div "Republish" at bounding box center [1381, 20] width 102 height 21
